Goal: Information Seeking & Learning: Check status

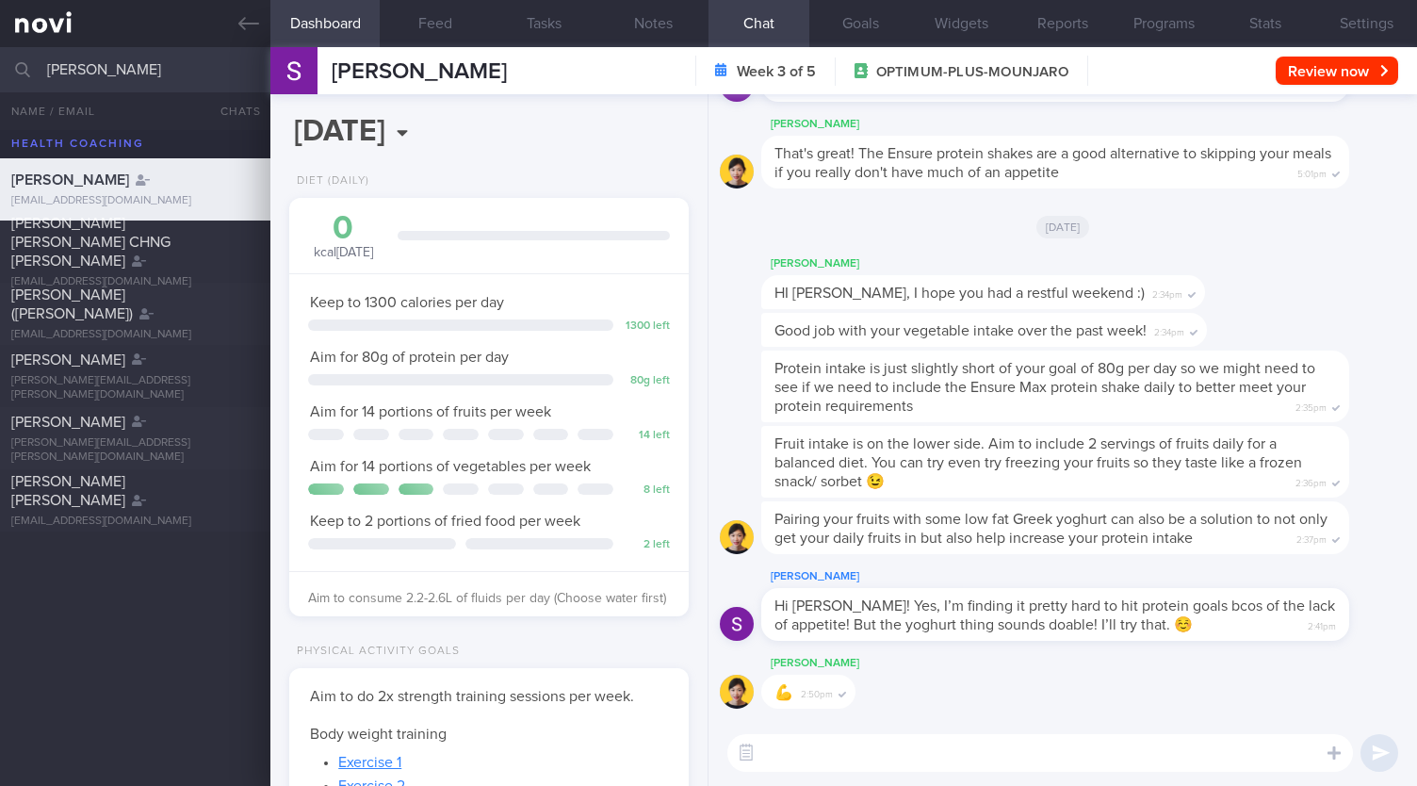
select select "7"
click at [3, 69] on div "sarah All active patients Assigned patients All active patients Archived patien…" at bounding box center [708, 69] width 1417 height 45
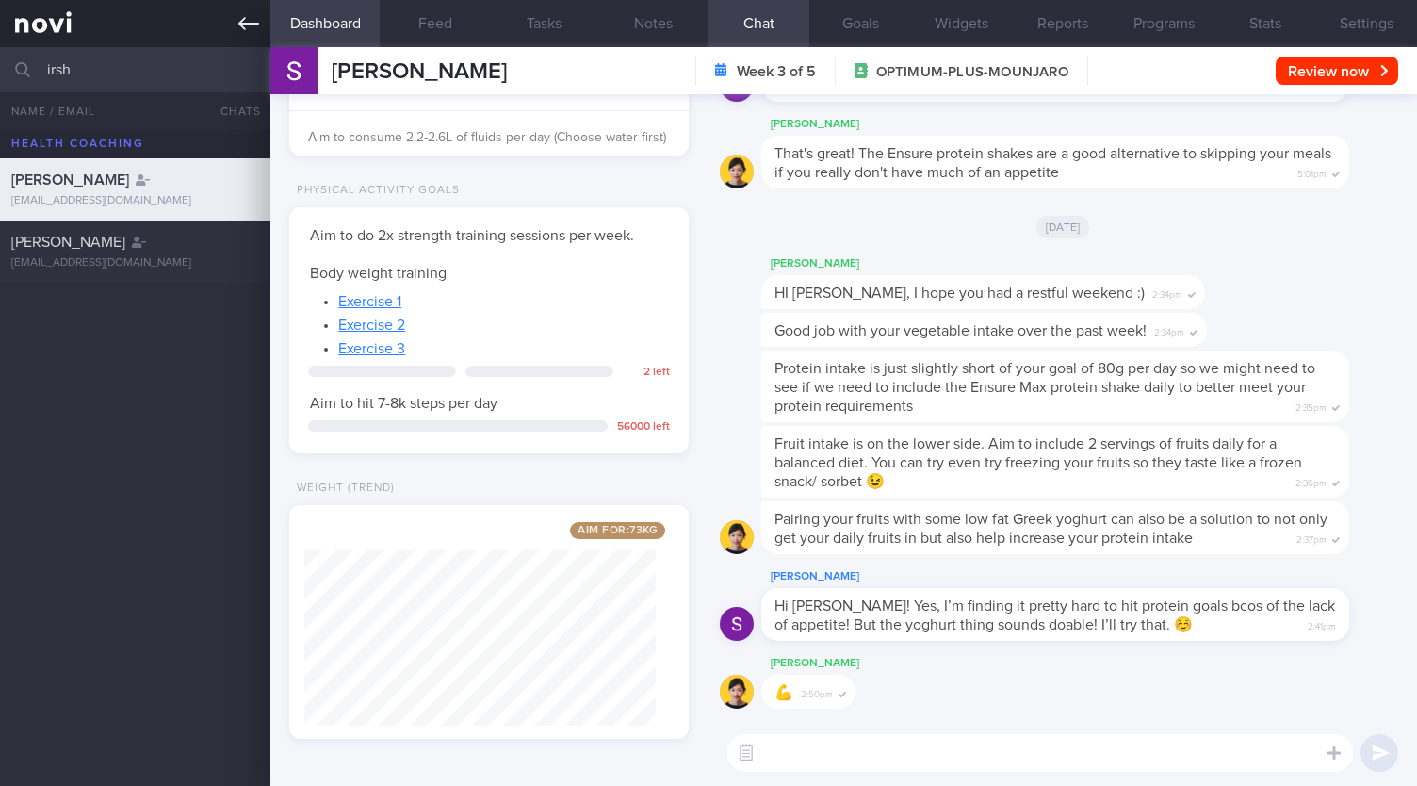
click at [245, 30] on icon at bounding box center [248, 23] width 21 height 21
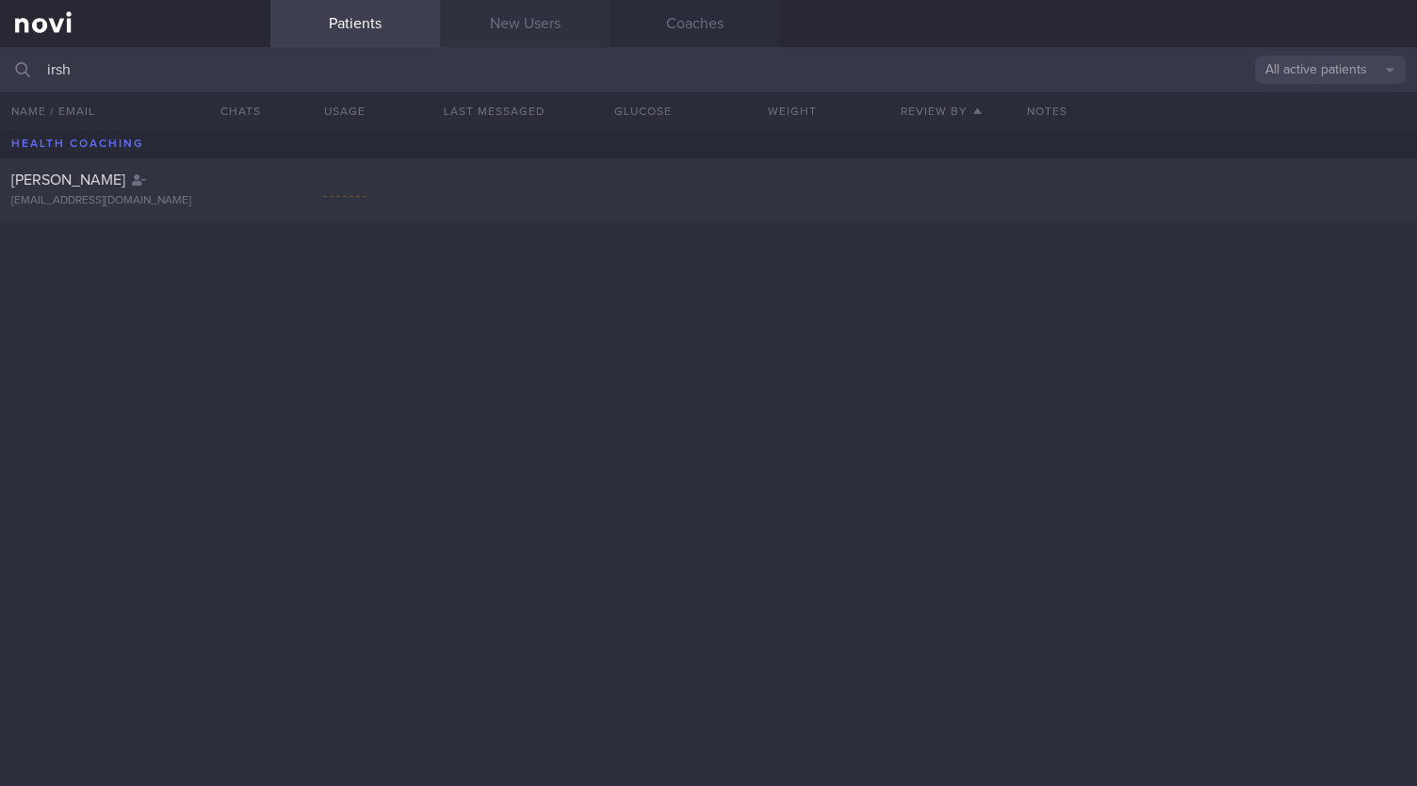
click at [530, 25] on link "New Users" at bounding box center [525, 23] width 170 height 47
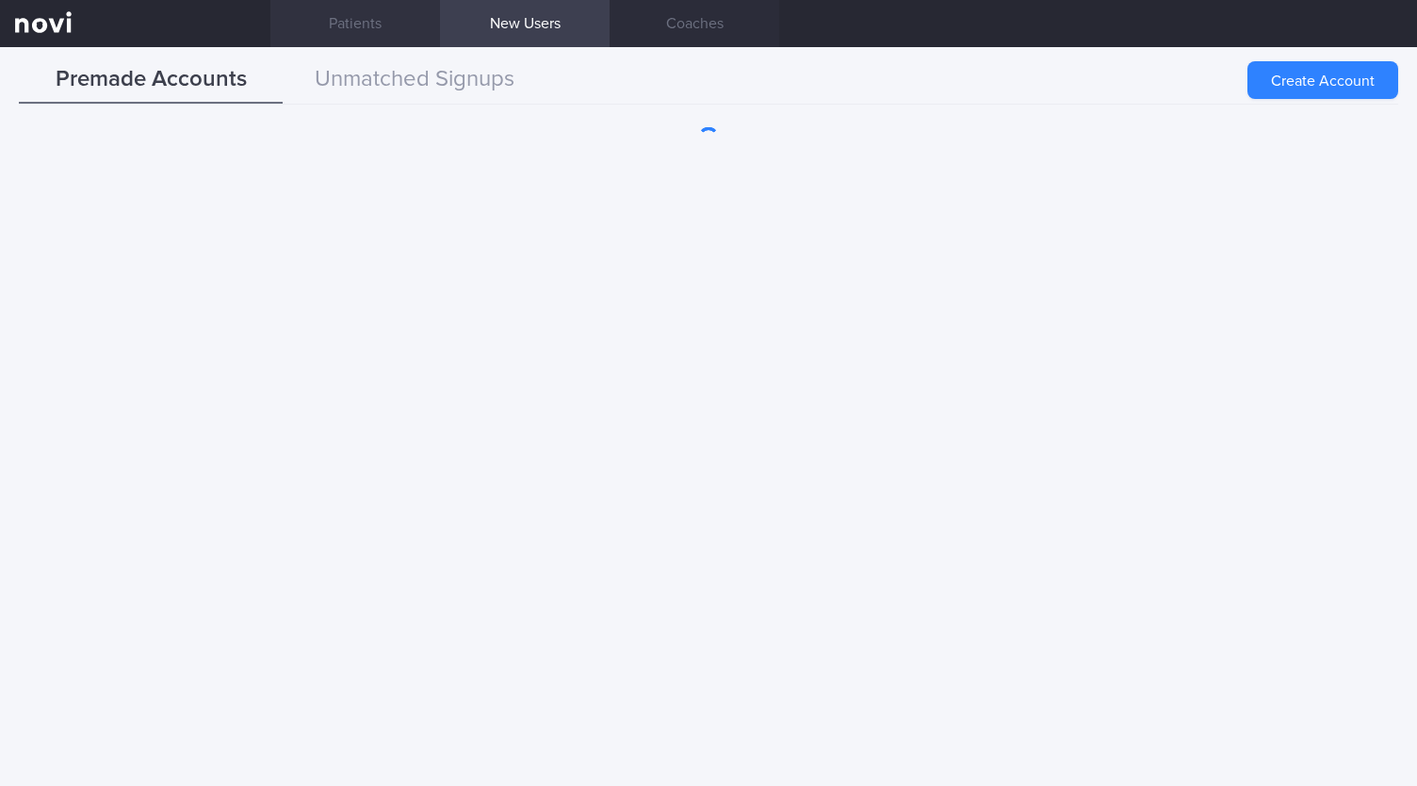
click at [358, 33] on link "Patients" at bounding box center [355, 23] width 170 height 47
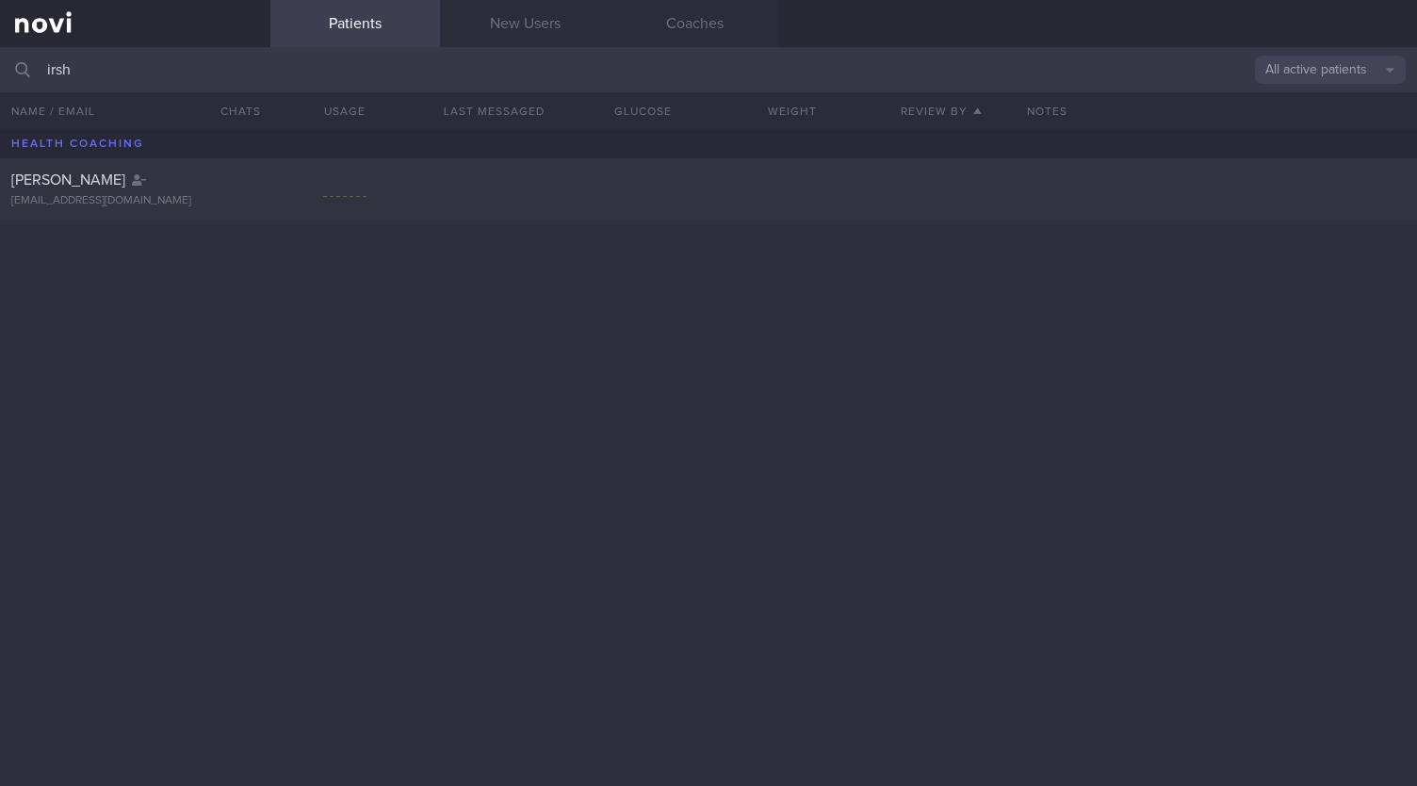
drag, startPoint x: 132, startPoint y: 67, endPoint x: 0, endPoint y: 59, distance: 132.1
click at [0, 59] on input "irsh" at bounding box center [708, 69] width 1417 height 45
type input "i"
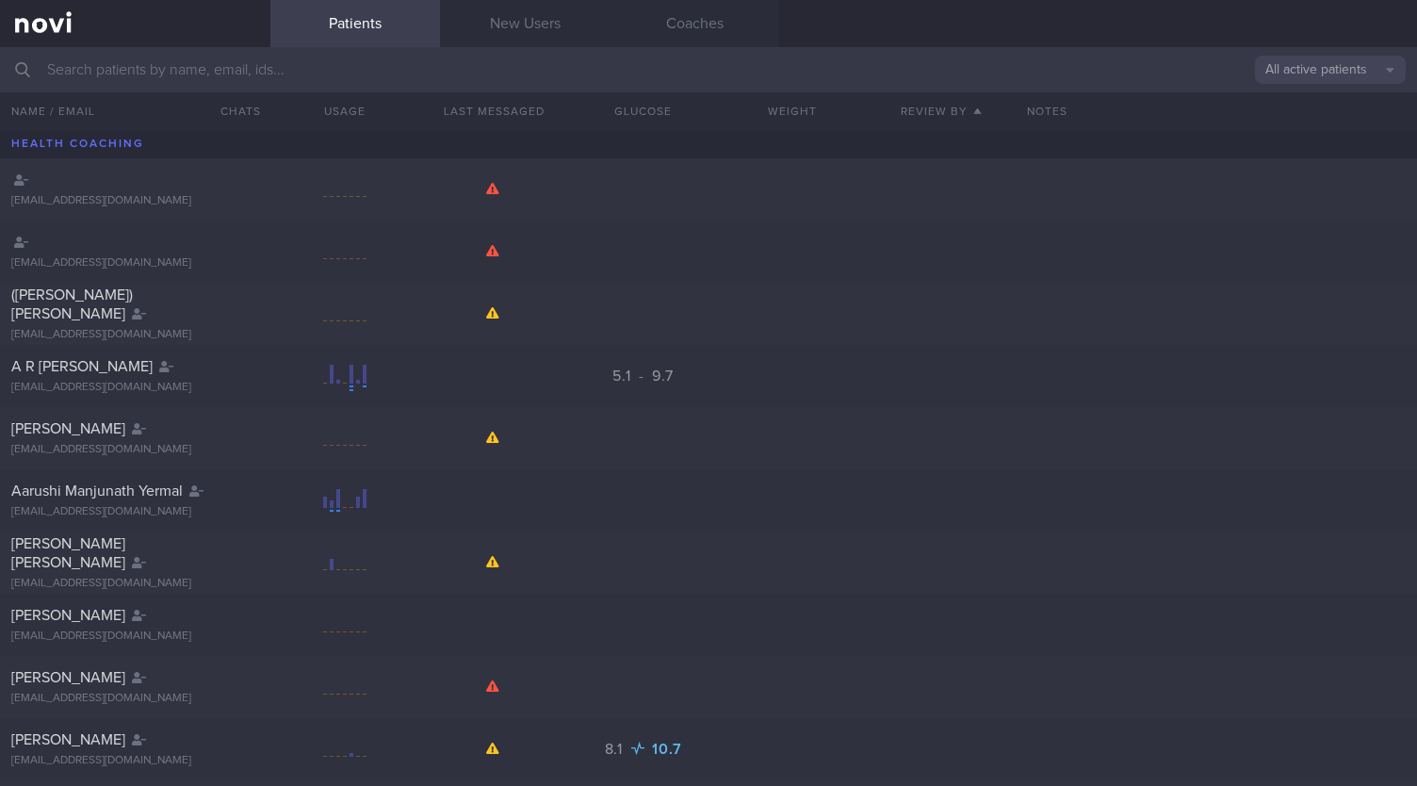
drag, startPoint x: 173, startPoint y: 54, endPoint x: 195, endPoint y: 67, distance: 25.4
click at [173, 54] on input "text" at bounding box center [708, 69] width 1417 height 45
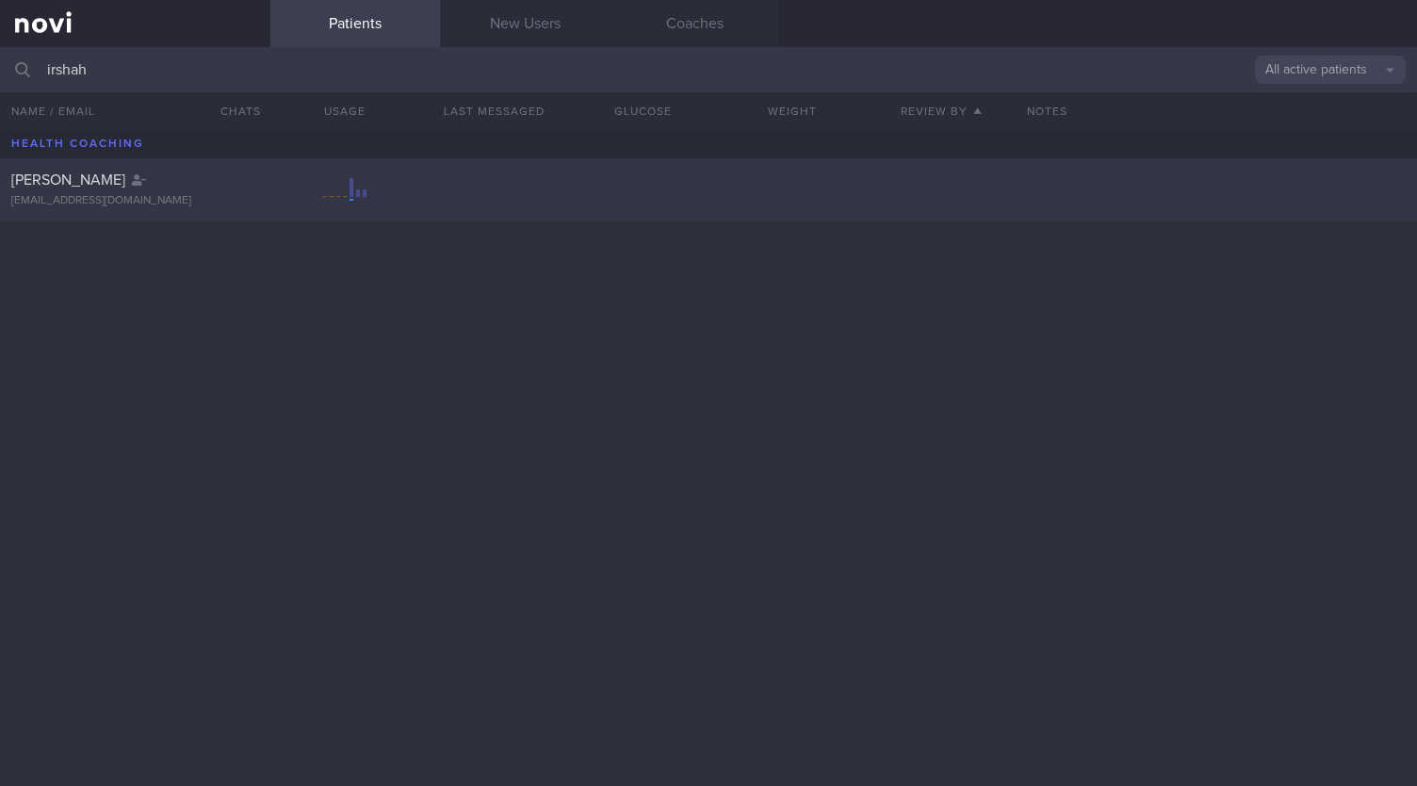
type input "irshah"
click at [253, 204] on div "[EMAIL_ADDRESS][DOMAIN_NAME]" at bounding box center [135, 201] width 248 height 14
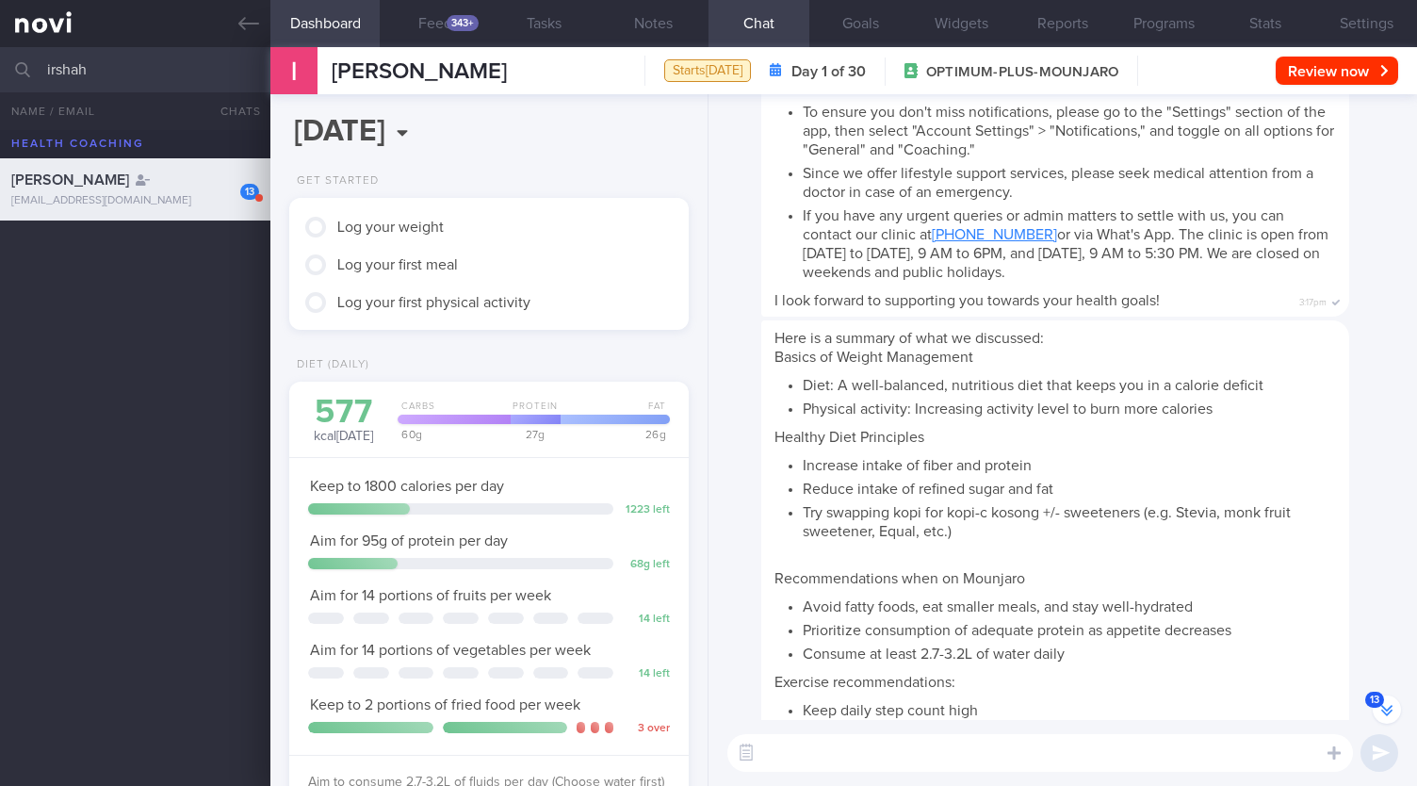
scroll to position [-629, 0]
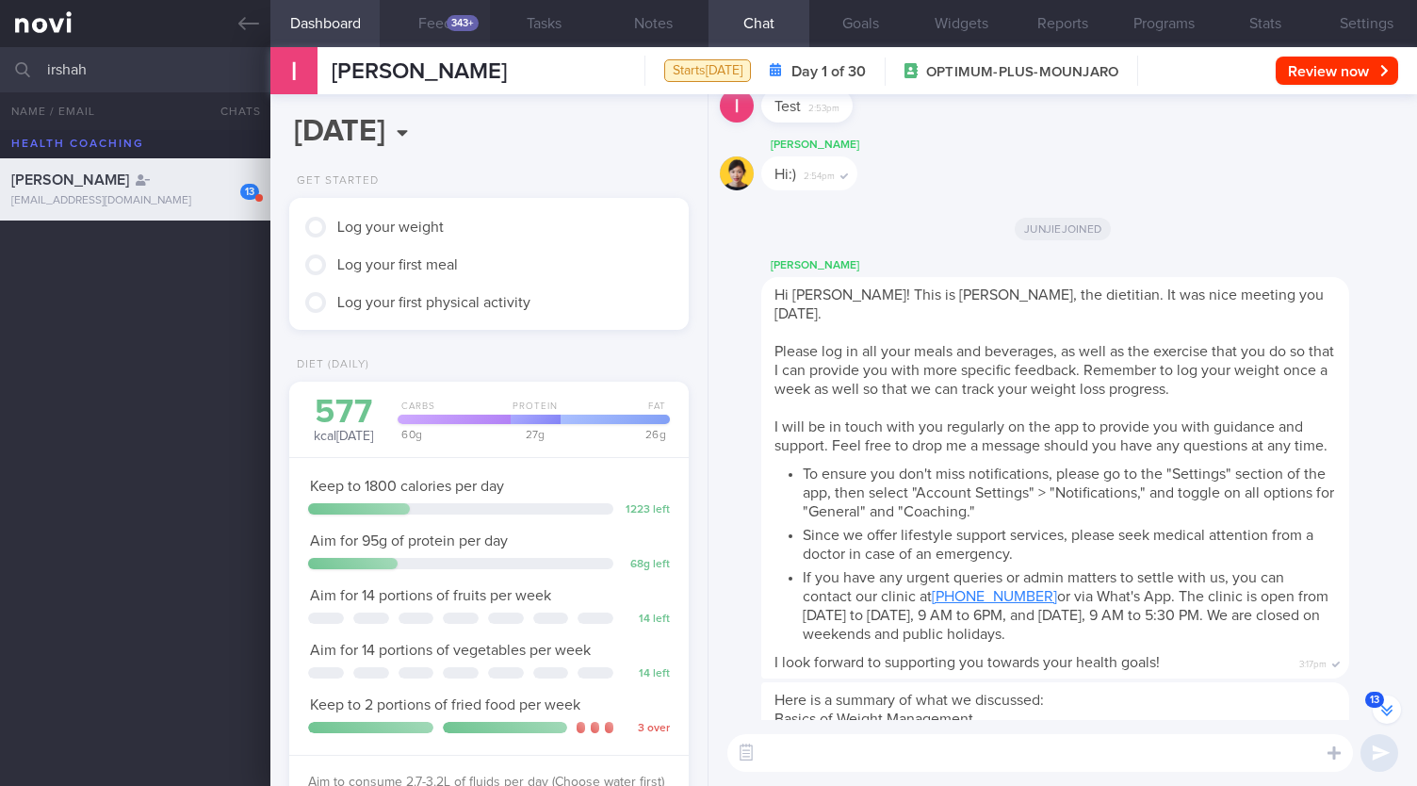
click at [466, 22] on div "343+" at bounding box center [463, 23] width 32 height 16
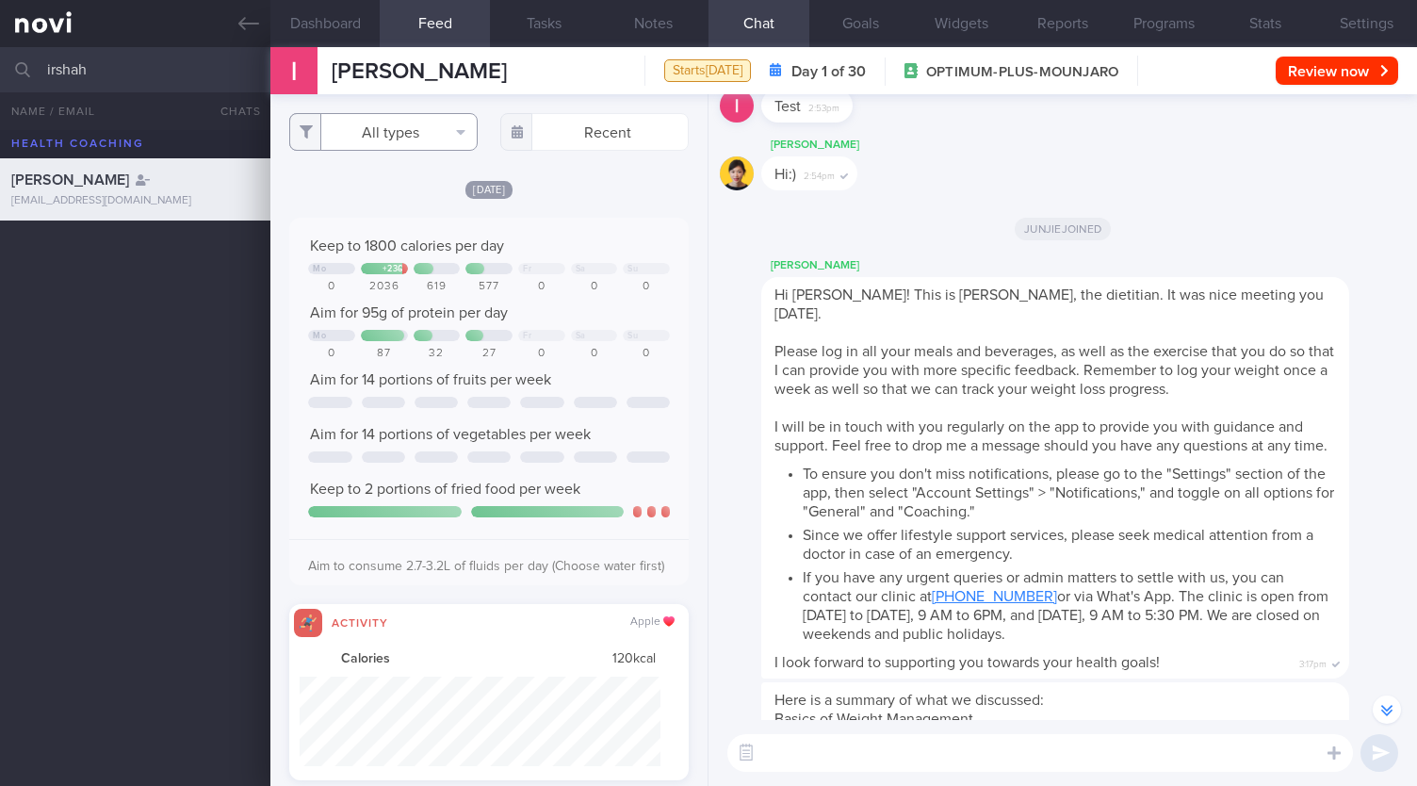
click at [409, 135] on button "All types" at bounding box center [383, 132] width 188 height 38
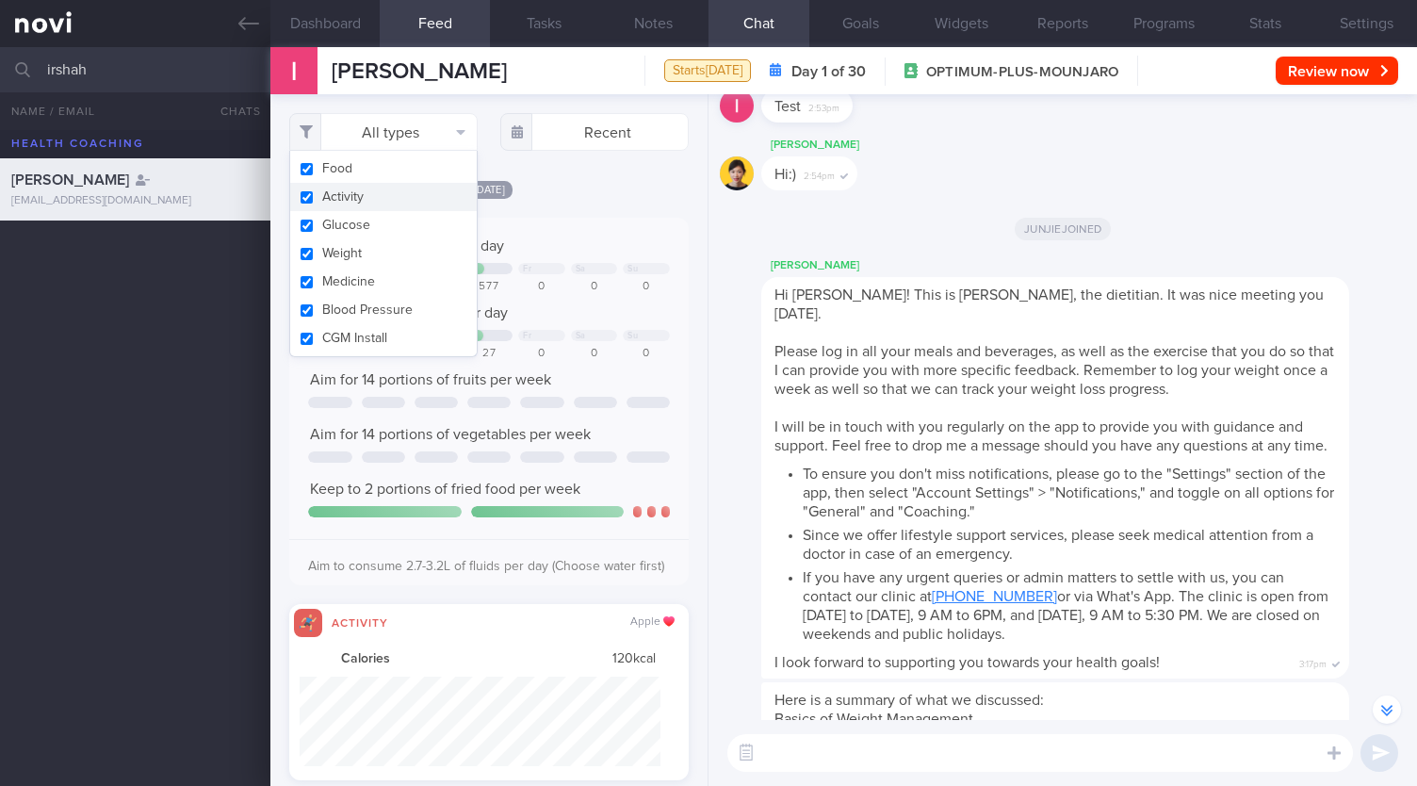
click at [302, 200] on button "Activity" at bounding box center [383, 197] width 187 height 28
checkbox input "false"
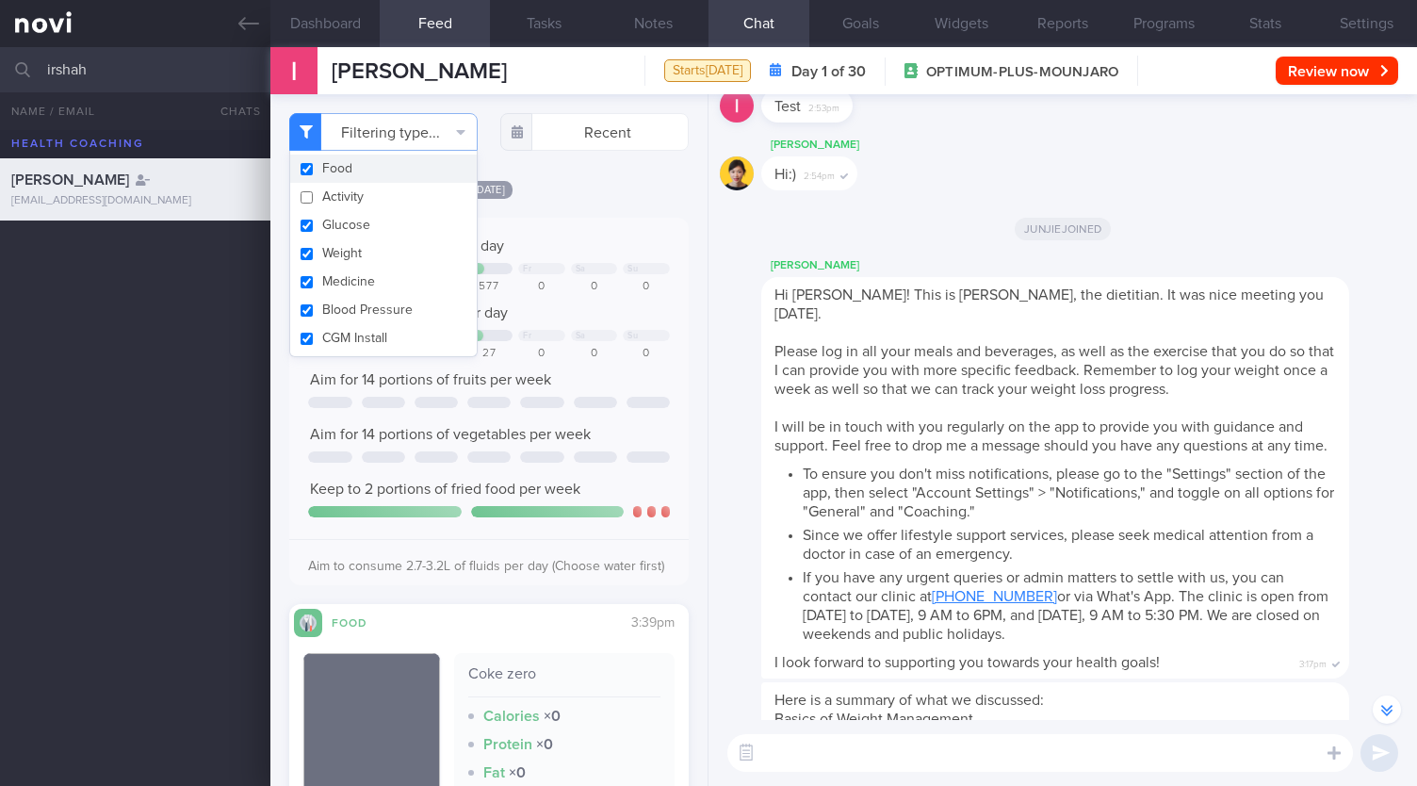
click at [581, 200] on div "[DATE] Keep to 1800 calories per day Mo + 236 Fr Sa Su 0 2036 619 577 0 0 0 Aim…" at bounding box center [489, 534] width 400 height 711
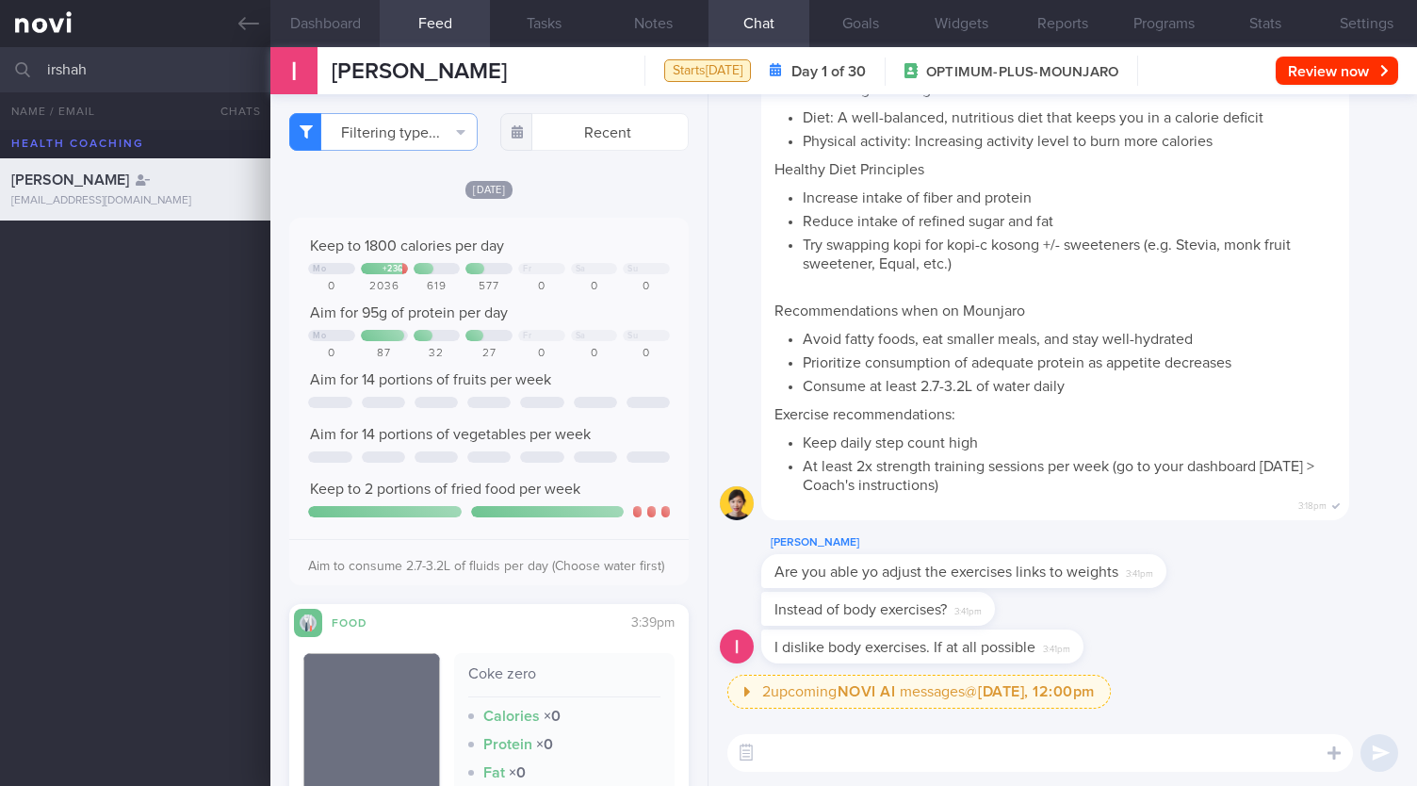
click at [311, 25] on button "Dashboard" at bounding box center [324, 23] width 109 height 47
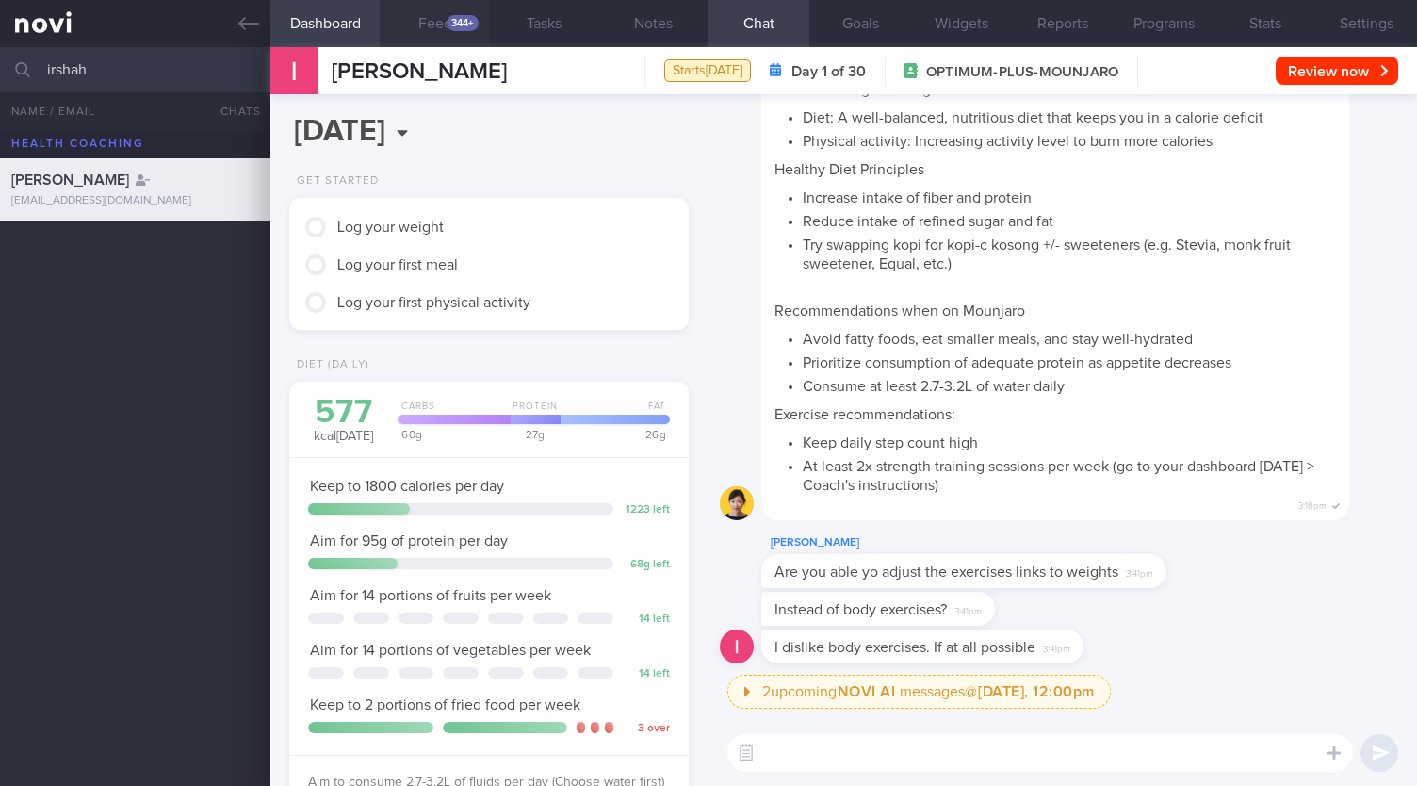
click at [454, 18] on div "344+" at bounding box center [463, 23] width 32 height 16
